Goal: Find contact information: Find contact information

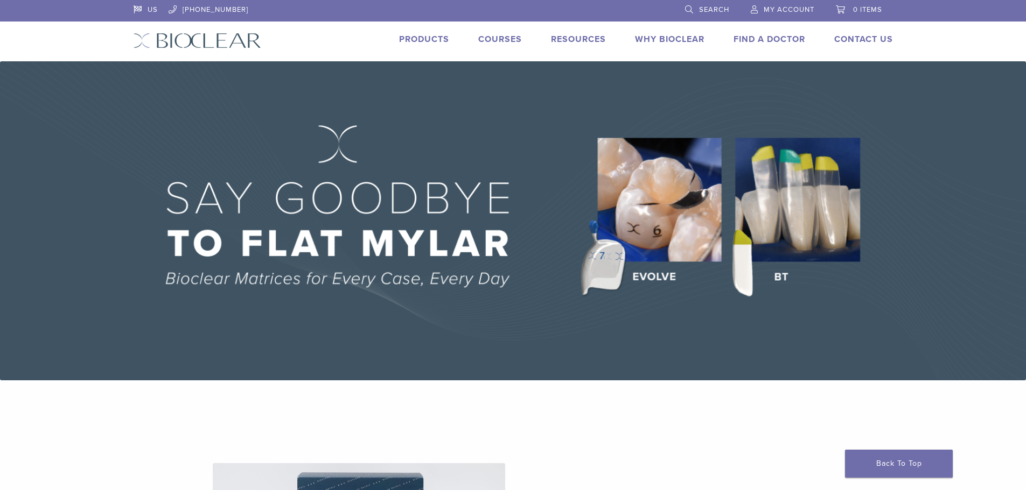
scroll to position [269, 0]
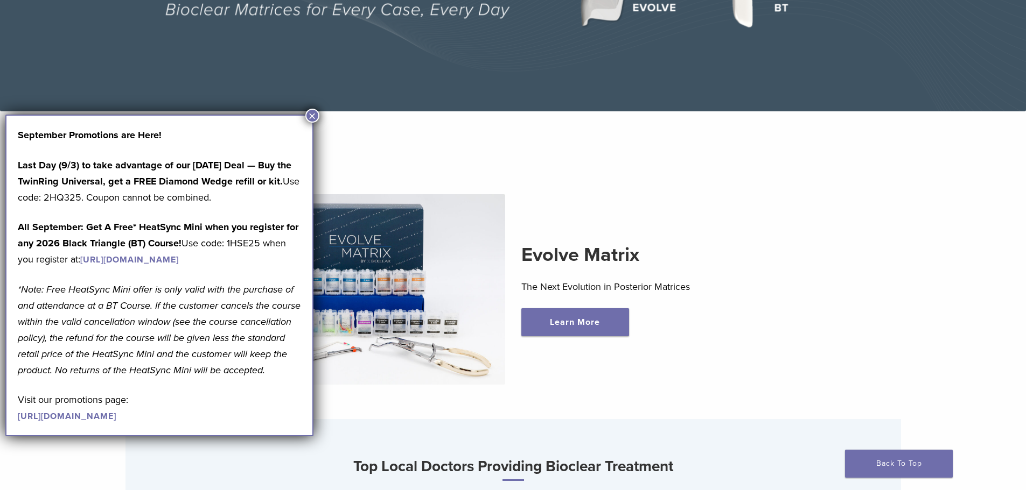
click at [311, 112] on button "×" at bounding box center [312, 116] width 14 height 14
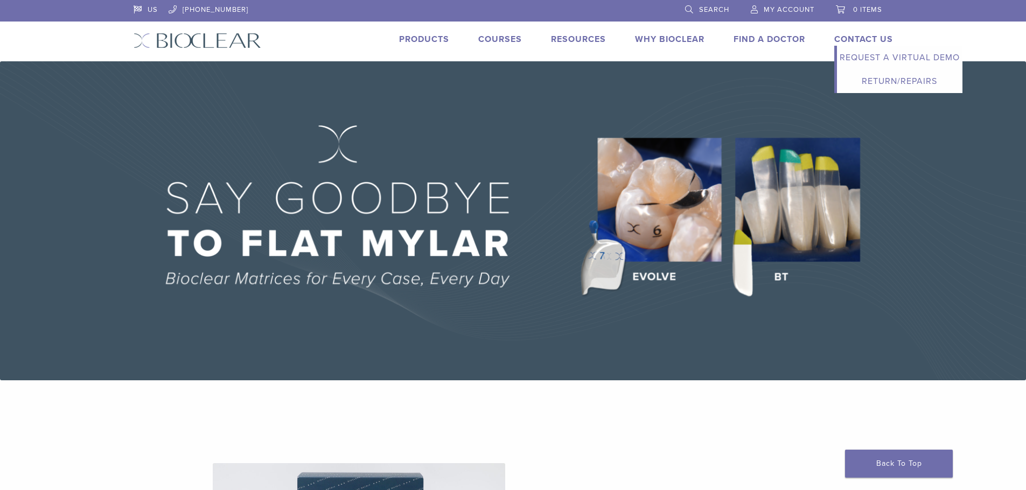
click at [873, 37] on link "Contact Us" at bounding box center [863, 39] width 59 height 11
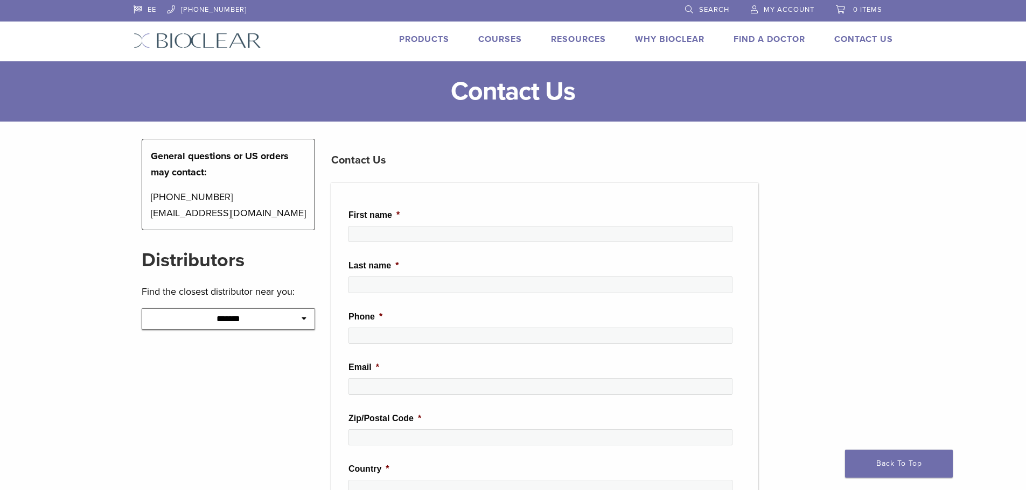
scroll to position [269, 0]
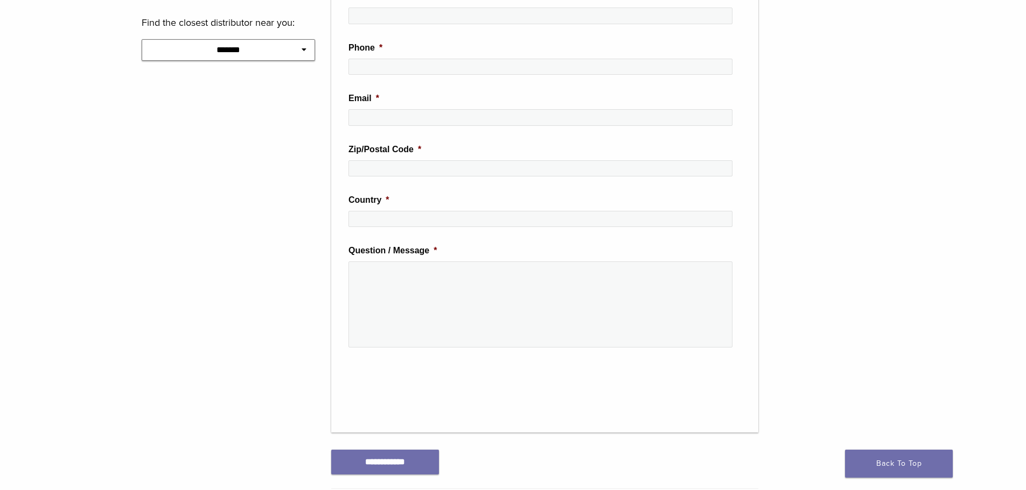
click at [302, 51] on icon at bounding box center [303, 50] width 5 height 8
click at [302, 52] on icon at bounding box center [303, 50] width 5 height 8
click at [305, 49] on icon at bounding box center [303, 50] width 5 height 8
click at [252, 58] on select "**********" at bounding box center [229, 50] width 174 height 22
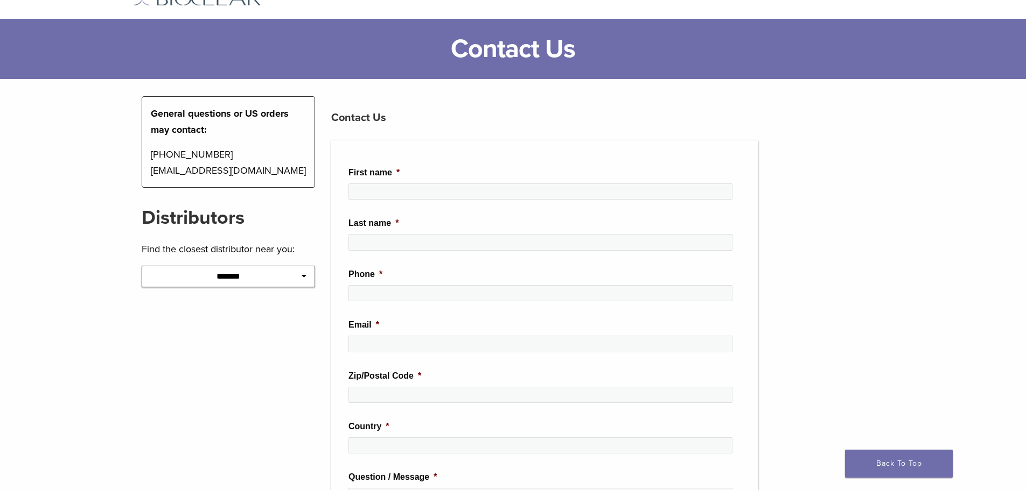
scroll to position [0, 0]
